Goal: Task Accomplishment & Management: Manage account settings

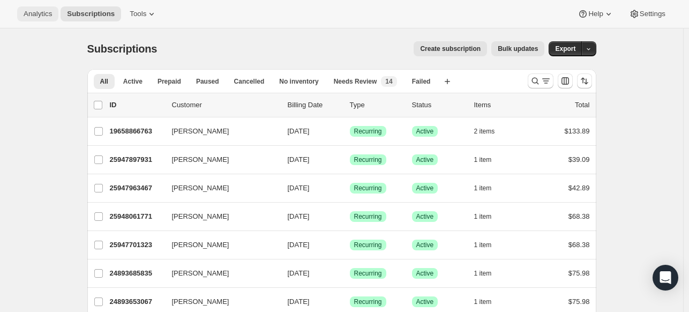
click at [51, 14] on span "Analytics" at bounding box center [38, 14] width 28 height 9
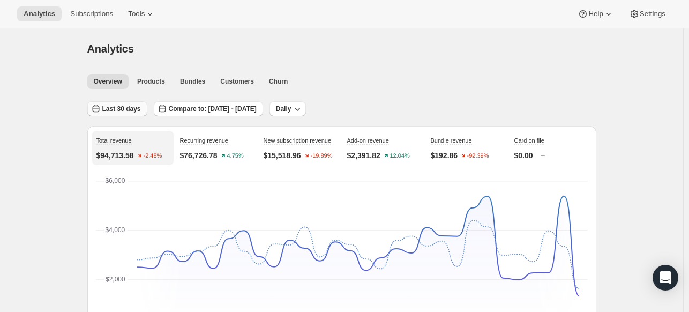
click at [144, 112] on button "Last 30 days" at bounding box center [117, 108] width 60 height 15
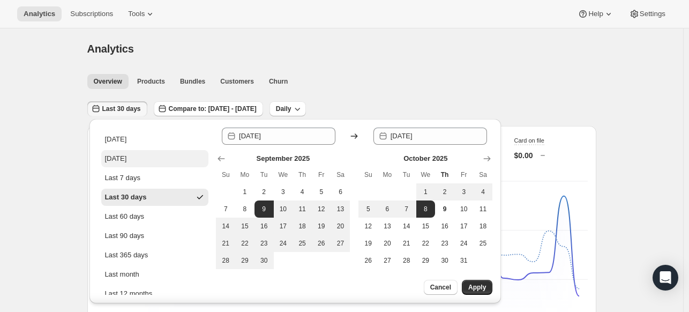
drag, startPoint x: 134, startPoint y: 153, endPoint x: 154, endPoint y: 164, distance: 22.5
click at [133, 154] on button "[DATE]" at bounding box center [154, 158] width 107 height 17
type input "[DATE]"
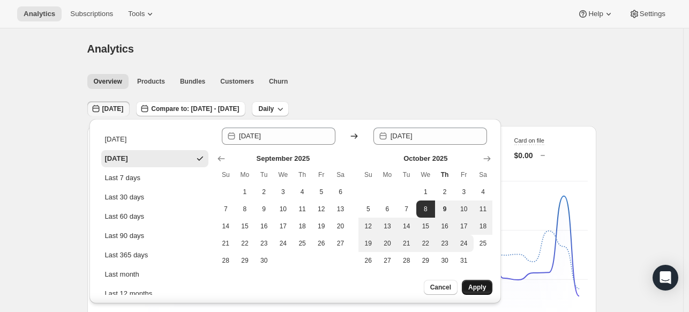
click at [472, 285] on span "Apply" at bounding box center [478, 287] width 18 height 9
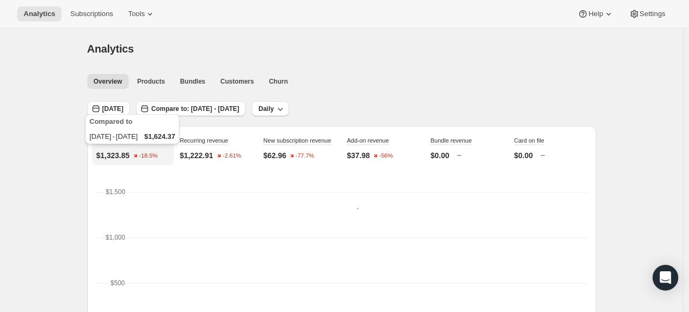
click at [120, 123] on div "Compared to [DATE] - [DATE] $1,624.37" at bounding box center [132, 131] width 99 height 39
click at [122, 109] on span "[DATE]" at bounding box center [112, 109] width 21 height 9
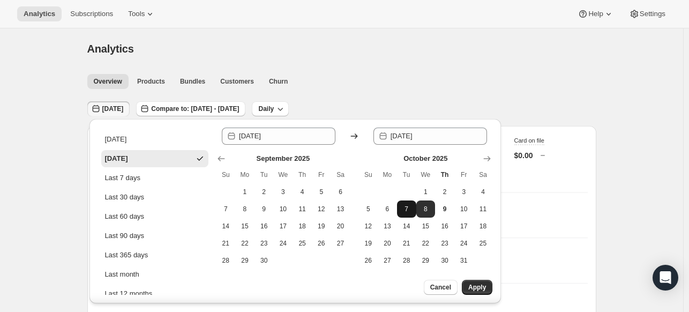
click at [411, 209] on span "7" at bounding box center [407, 209] width 11 height 9
type input "[DATE]"
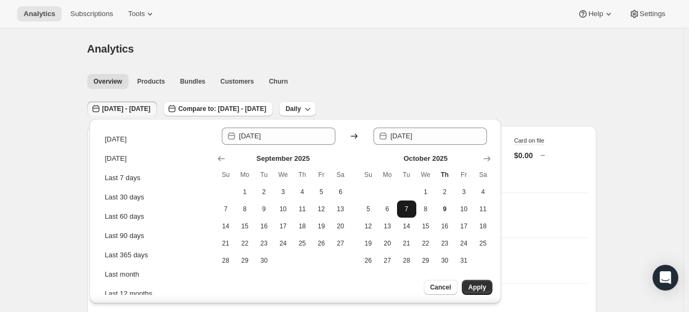
click at [411, 209] on span "7" at bounding box center [407, 209] width 11 height 9
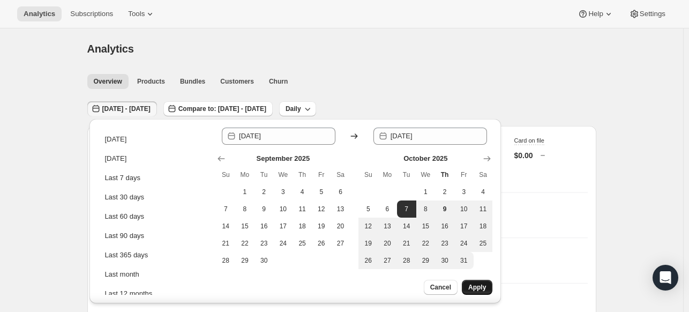
click at [474, 284] on span "Apply" at bounding box center [478, 287] width 18 height 9
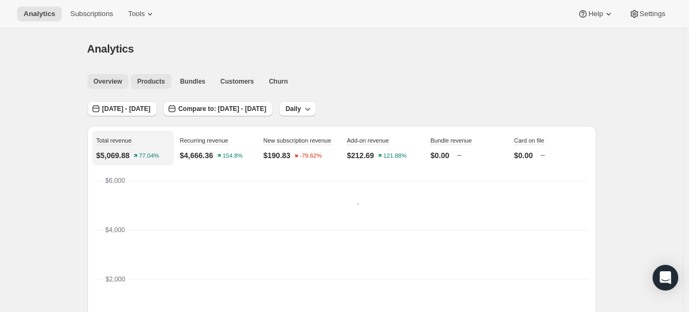
click at [162, 83] on span "Products" at bounding box center [151, 81] width 28 height 9
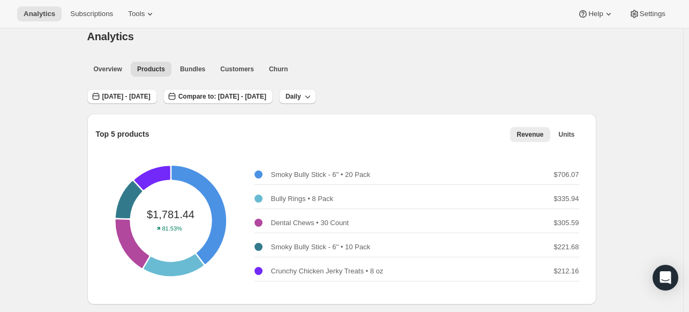
scroll to position [161, 0]
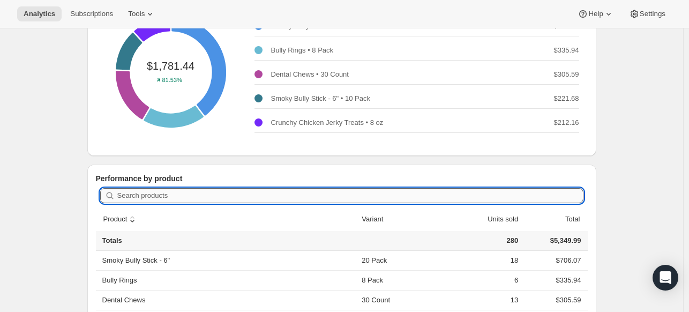
click at [235, 196] on input "Search products" at bounding box center [350, 195] width 466 height 15
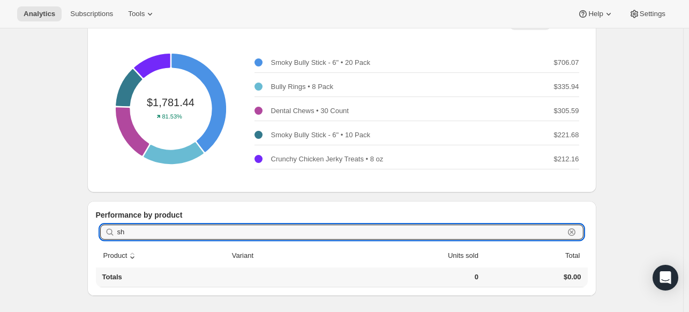
type input "s"
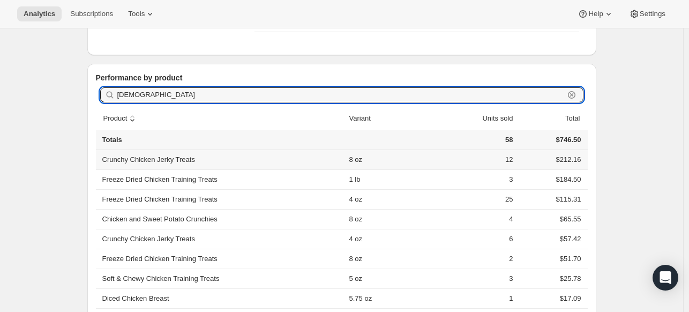
scroll to position [268, 0]
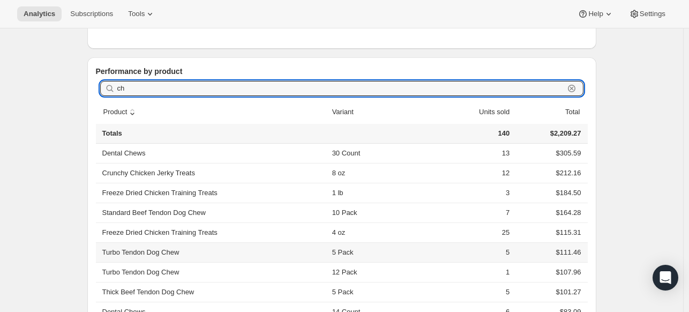
type input "c"
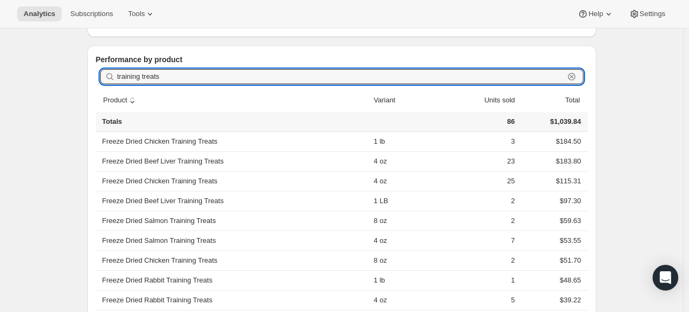
scroll to position [197, 0]
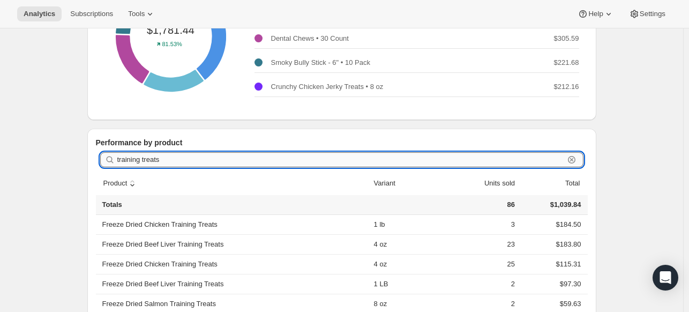
click at [218, 165] on input "training treats" at bounding box center [340, 159] width 447 height 15
click at [219, 165] on input "training treats" at bounding box center [340, 159] width 447 height 15
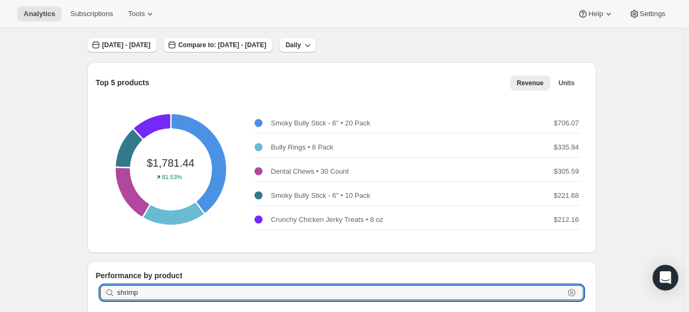
scroll to position [0, 0]
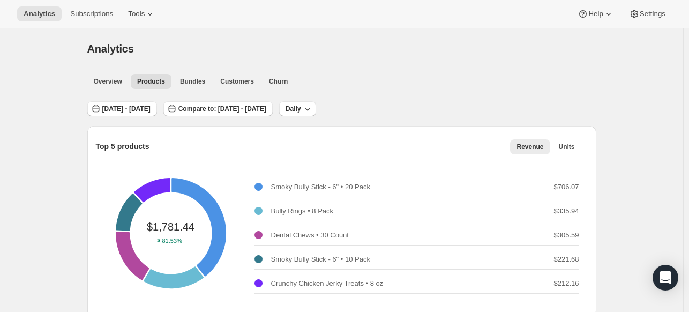
type input "shrimp"
click at [162, 99] on div "[DATE] - [DATE] Compare to: [DATE] - [DATE] Daily" at bounding box center [341, 105] width 509 height 25
click at [157, 114] on button "[DATE] - [DATE]" at bounding box center [122, 108] width 70 height 15
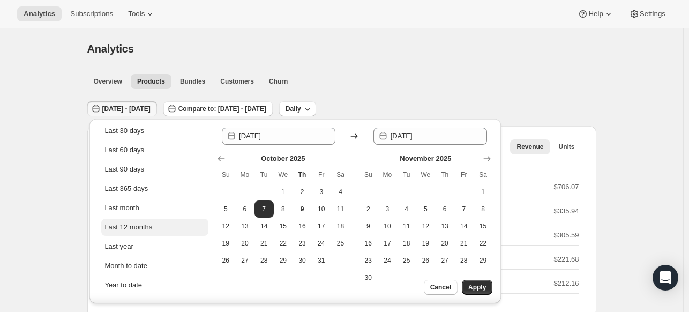
scroll to position [68, 0]
click at [144, 225] on div "Last 12 months" at bounding box center [129, 225] width 48 height 11
type input "[DATE]"
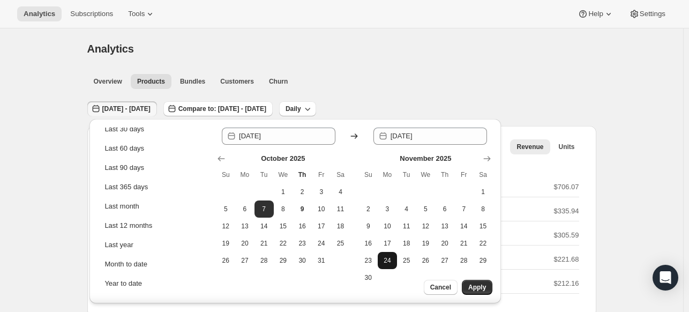
scroll to position [0, 0]
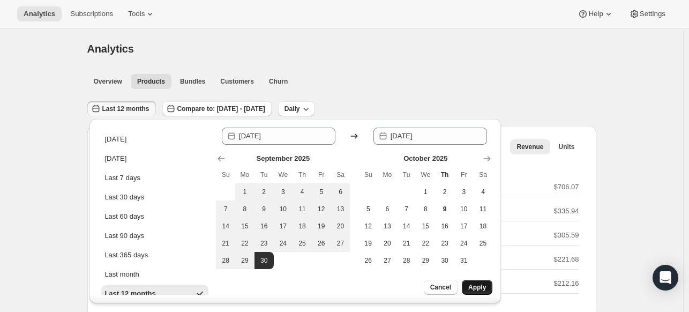
click at [485, 291] on span "Apply" at bounding box center [478, 287] width 18 height 9
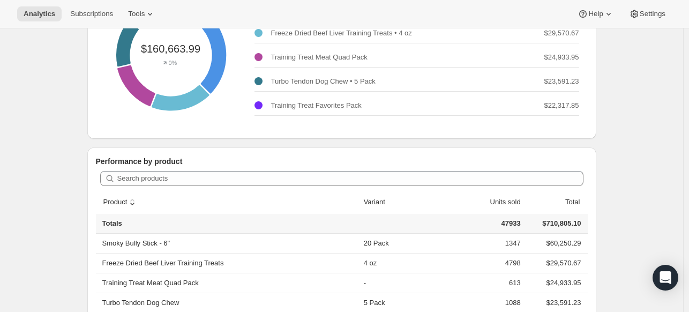
scroll to position [242, 0]
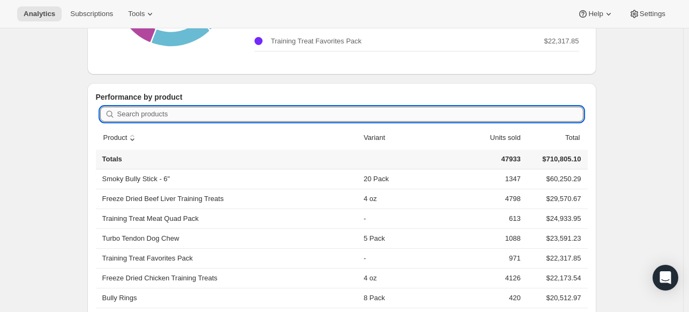
click at [248, 115] on input "Search products" at bounding box center [350, 114] width 466 height 15
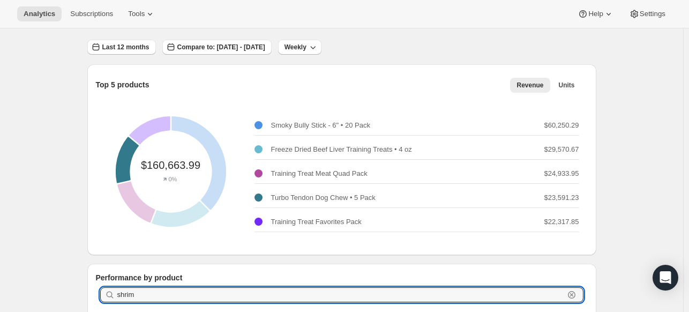
scroll to position [0, 0]
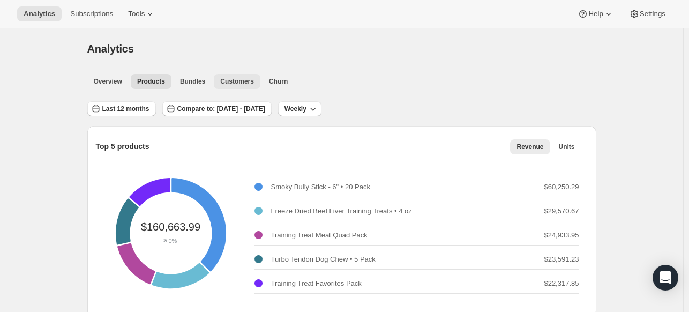
type input "shrim"
click at [241, 82] on span "Customers" at bounding box center [237, 81] width 34 height 9
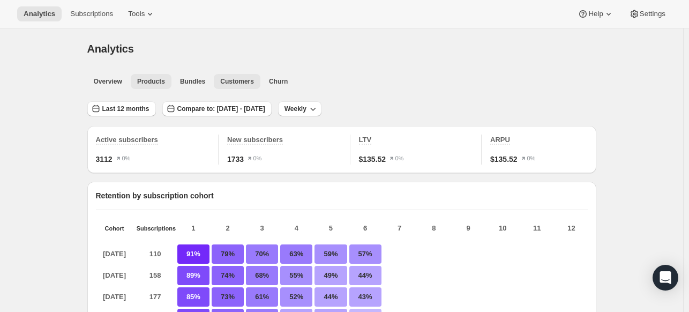
click at [165, 81] on button "Products" at bounding box center [151, 81] width 41 height 15
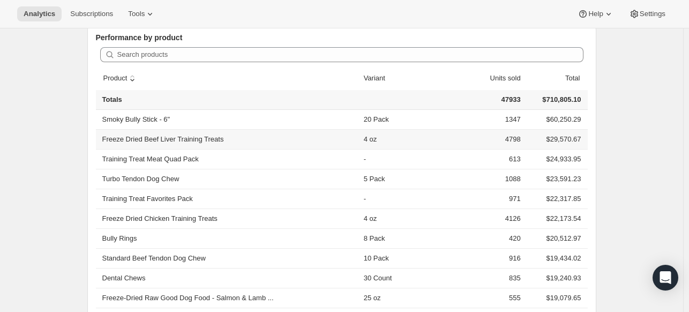
scroll to position [214, 0]
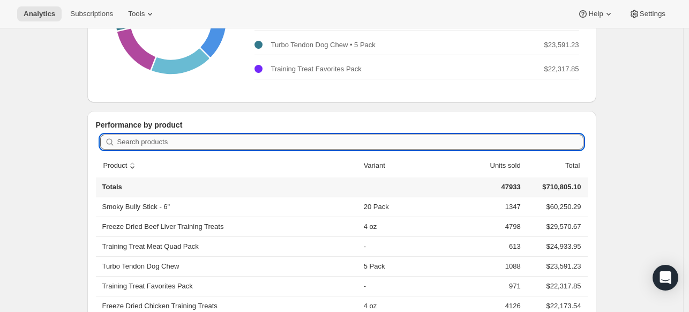
click at [167, 142] on input "Search products" at bounding box center [350, 142] width 466 height 15
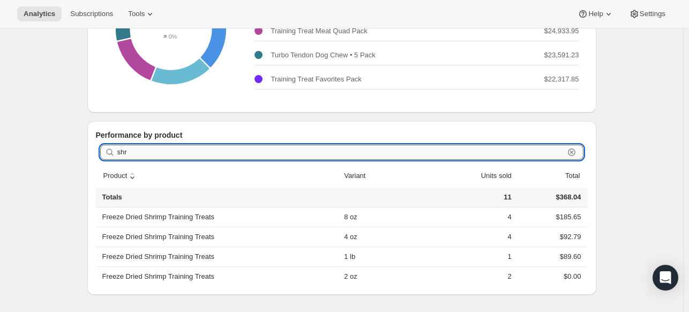
scroll to position [203, 0]
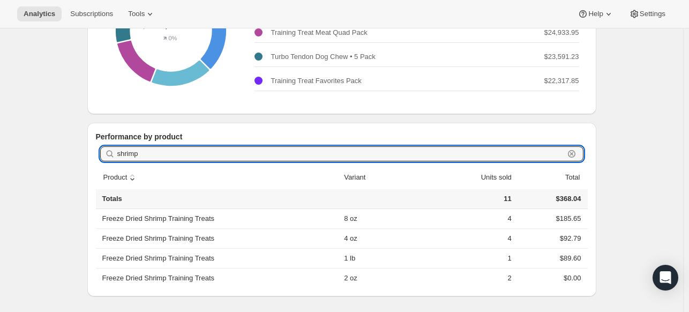
type input "shrimp"
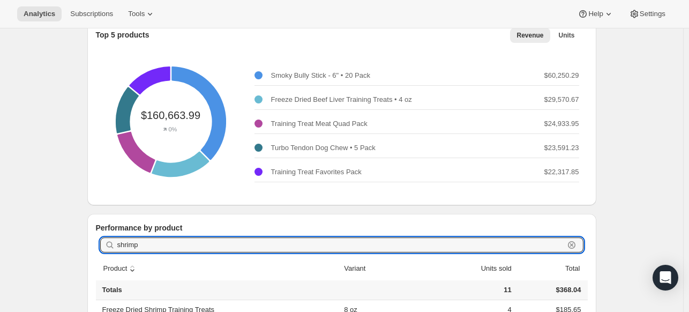
scroll to position [0, 0]
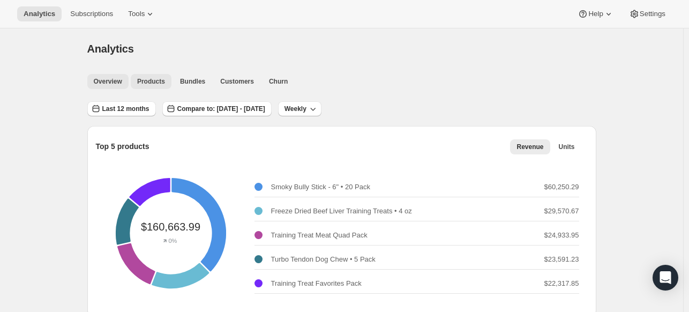
click at [125, 81] on button "Overview" at bounding box center [107, 81] width 41 height 15
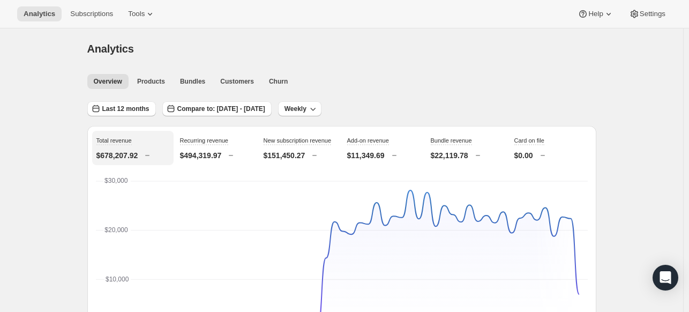
click at [90, 3] on div "Analytics Subscriptions Tools Help Settings" at bounding box center [344, 14] width 689 height 28
click at [89, 8] on button "Subscriptions" at bounding box center [92, 13] width 56 height 15
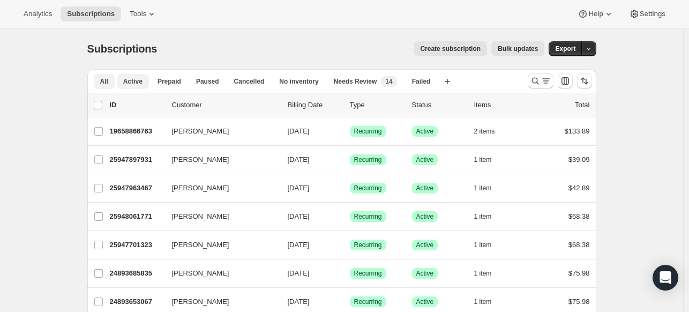
click at [130, 79] on span "Active" at bounding box center [132, 81] width 19 height 9
click at [538, 85] on icon "Search and filter results" at bounding box center [535, 81] width 11 height 11
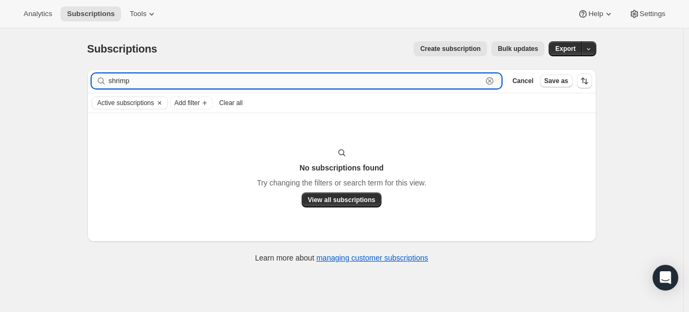
drag, startPoint x: 224, startPoint y: 81, endPoint x: 216, endPoint y: 80, distance: 8.6
click at [220, 81] on input "shrimp" at bounding box center [296, 80] width 374 height 15
click at [216, 80] on input "shrimp" at bounding box center [296, 80] width 374 height 15
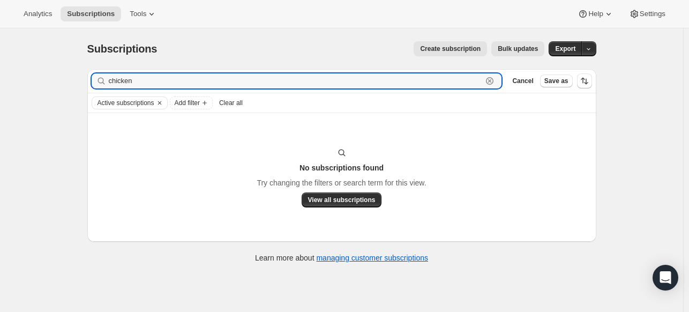
type input "chicken"
click at [422, 93] on div "Filter subscribers chicken Clear Cancel Save as" at bounding box center [341, 81] width 509 height 24
click at [424, 84] on input "chicken" at bounding box center [296, 80] width 374 height 15
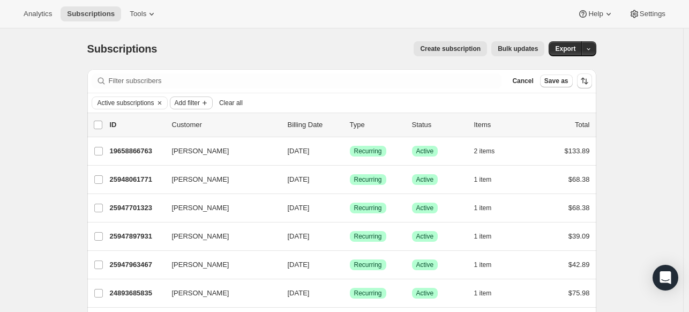
click at [199, 101] on span "Add filter" at bounding box center [187, 103] width 25 height 9
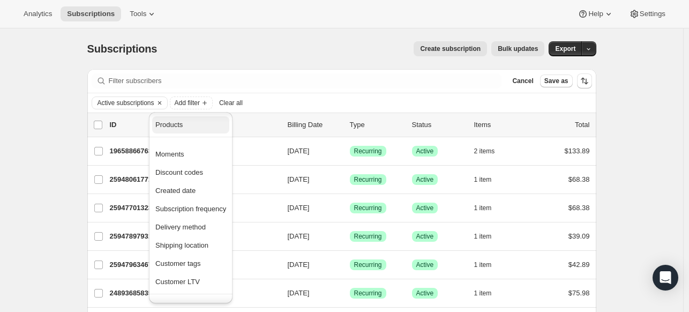
scroll to position [25, 0]
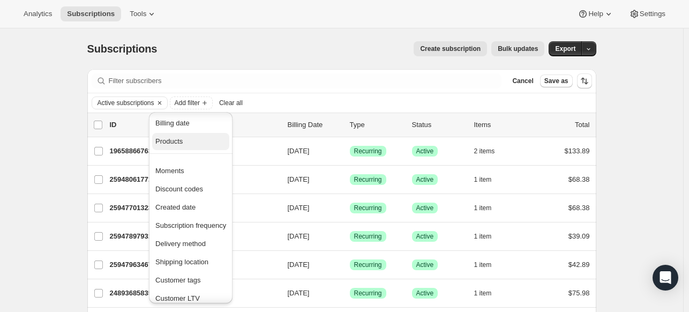
click at [201, 143] on span "Products" at bounding box center [190, 141] width 71 height 11
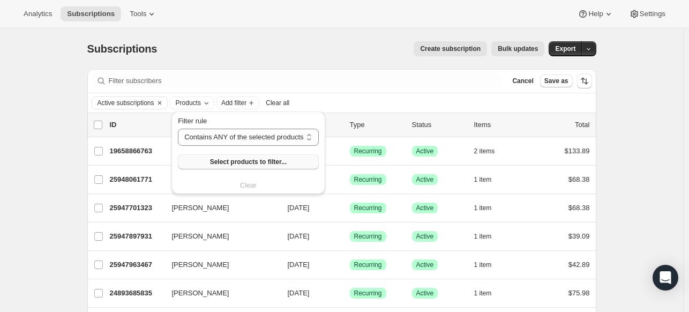
click at [243, 159] on span "Select products to filter..." at bounding box center [248, 162] width 77 height 9
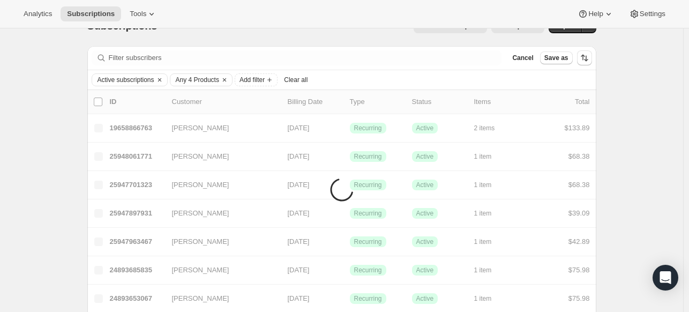
scroll to position [0, 0]
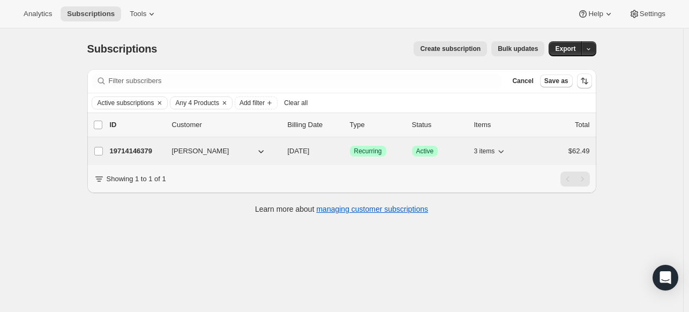
click at [239, 144] on div "19714146379 [PERSON_NAME] [DATE] Success Recurring Success Active 3 items $62.49" at bounding box center [350, 151] width 480 height 15
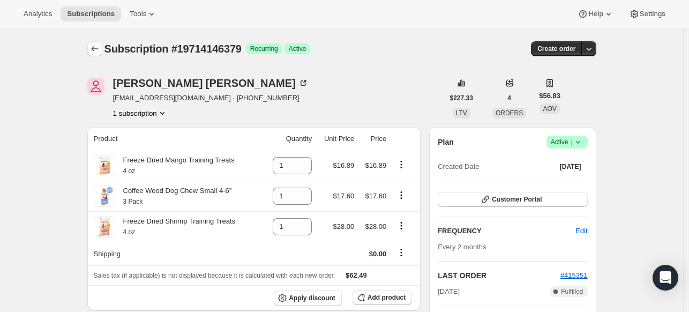
click at [100, 47] on icon "Subscriptions" at bounding box center [95, 48] width 11 height 11
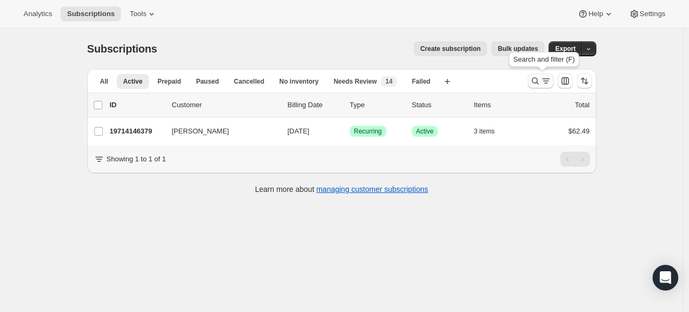
click at [552, 80] on icon "Search and filter results" at bounding box center [546, 81] width 11 height 11
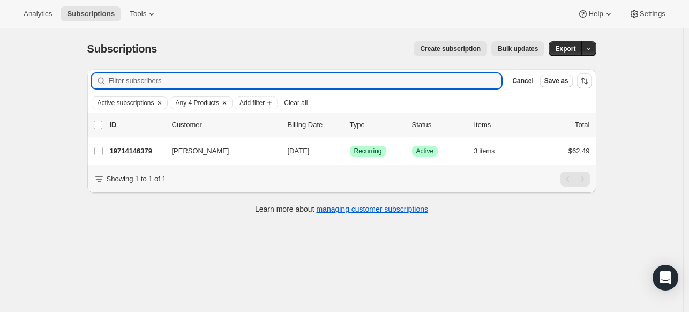
click at [192, 99] on span "Any 4 Products" at bounding box center [197, 103] width 43 height 9
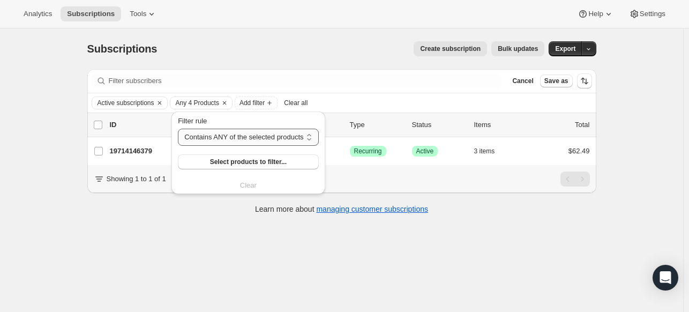
click at [273, 137] on select "Contains ANY of the selected products Contains ALL of the selected products Con…" at bounding box center [248, 137] width 140 height 17
click at [341, 124] on p "Billing Date" at bounding box center [315, 125] width 54 height 11
click at [272, 154] on button "Select products to filter..." at bounding box center [248, 161] width 140 height 15
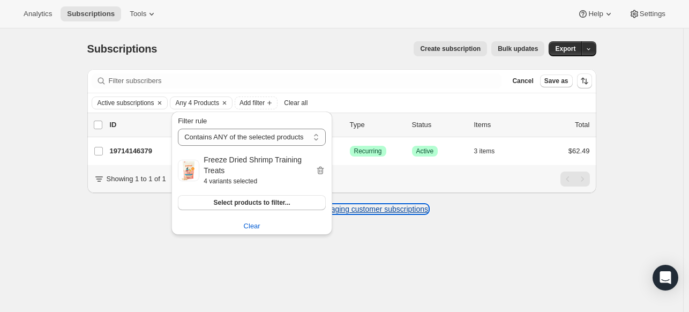
click at [375, 213] on link "managing customer subscriptions" at bounding box center [372, 209] width 112 height 9
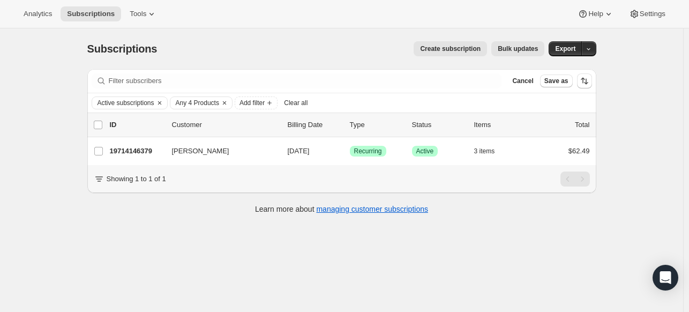
click at [470, 187] on div "Showing 1 to 1 of 1" at bounding box center [342, 179] width 496 height 15
click at [205, 104] on span "Any 4 Products" at bounding box center [197, 103] width 43 height 9
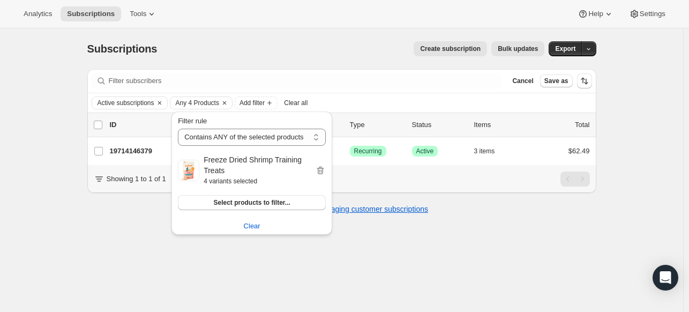
click at [585, 242] on div "Subscriptions. This page is ready Subscriptions Create subscription Bulk update…" at bounding box center [342, 184] width 684 height 312
